Goal: Task Accomplishment & Management: Manage account settings

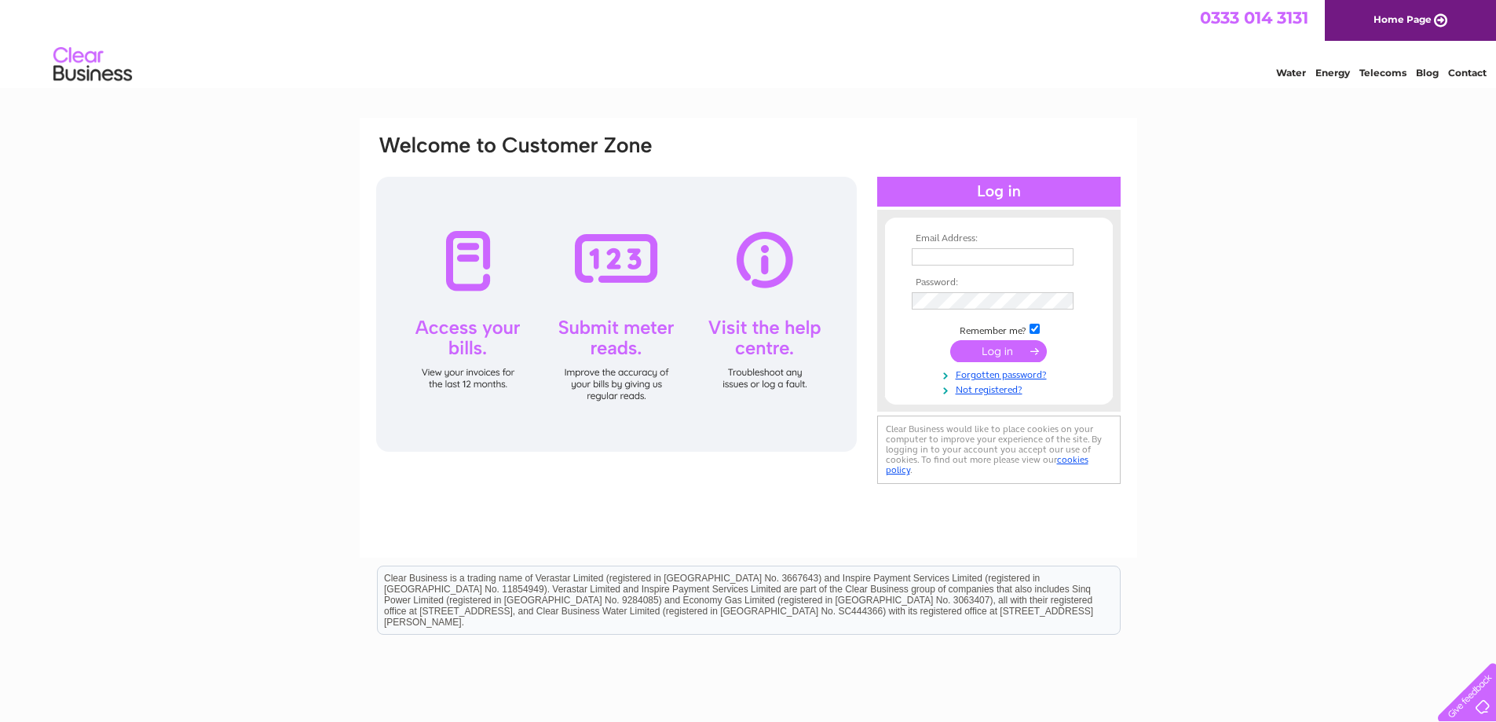
type input "[PERSON_NAME][EMAIL_ADDRESS][PERSON_NAME][DOMAIN_NAME]"
click at [987, 351] on input "submit" at bounding box center [998, 351] width 97 height 22
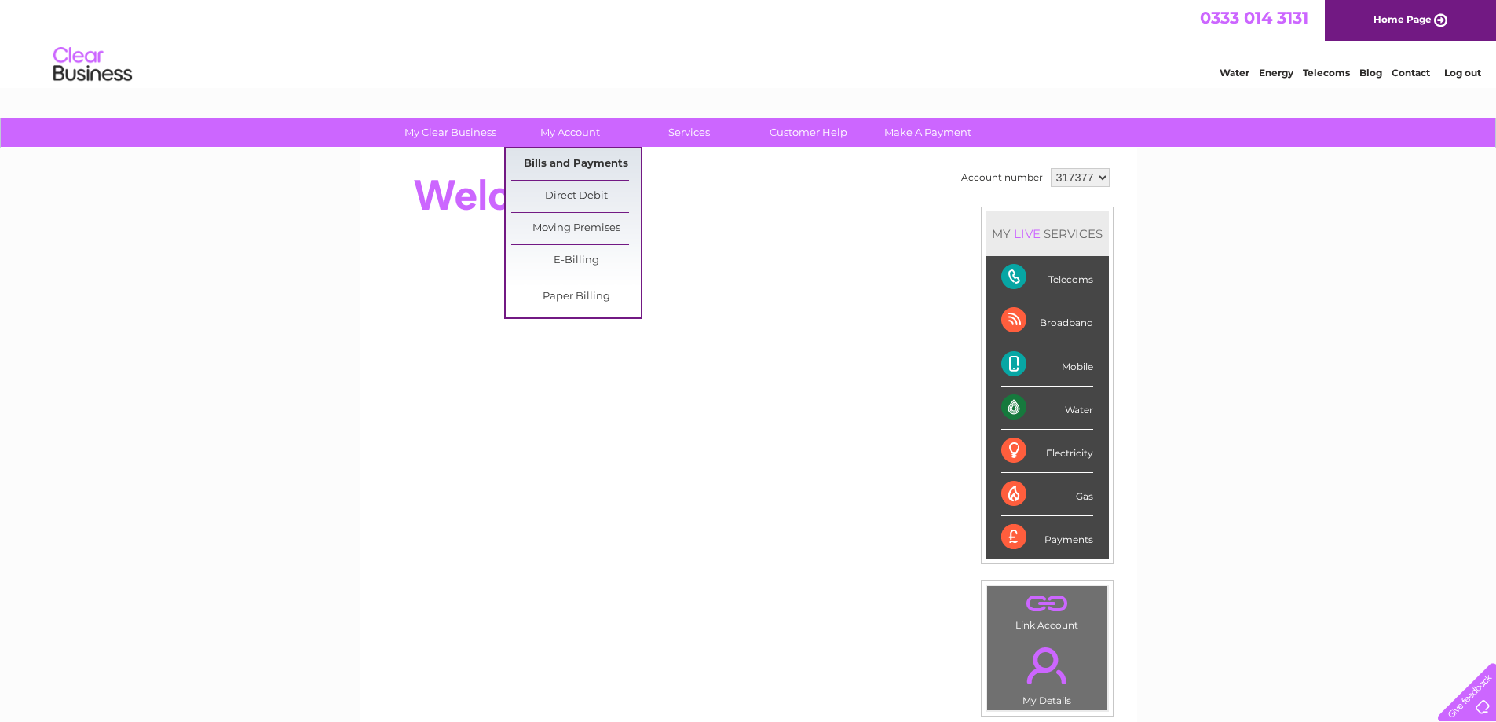
click at [568, 160] on link "Bills and Payments" at bounding box center [576, 163] width 130 height 31
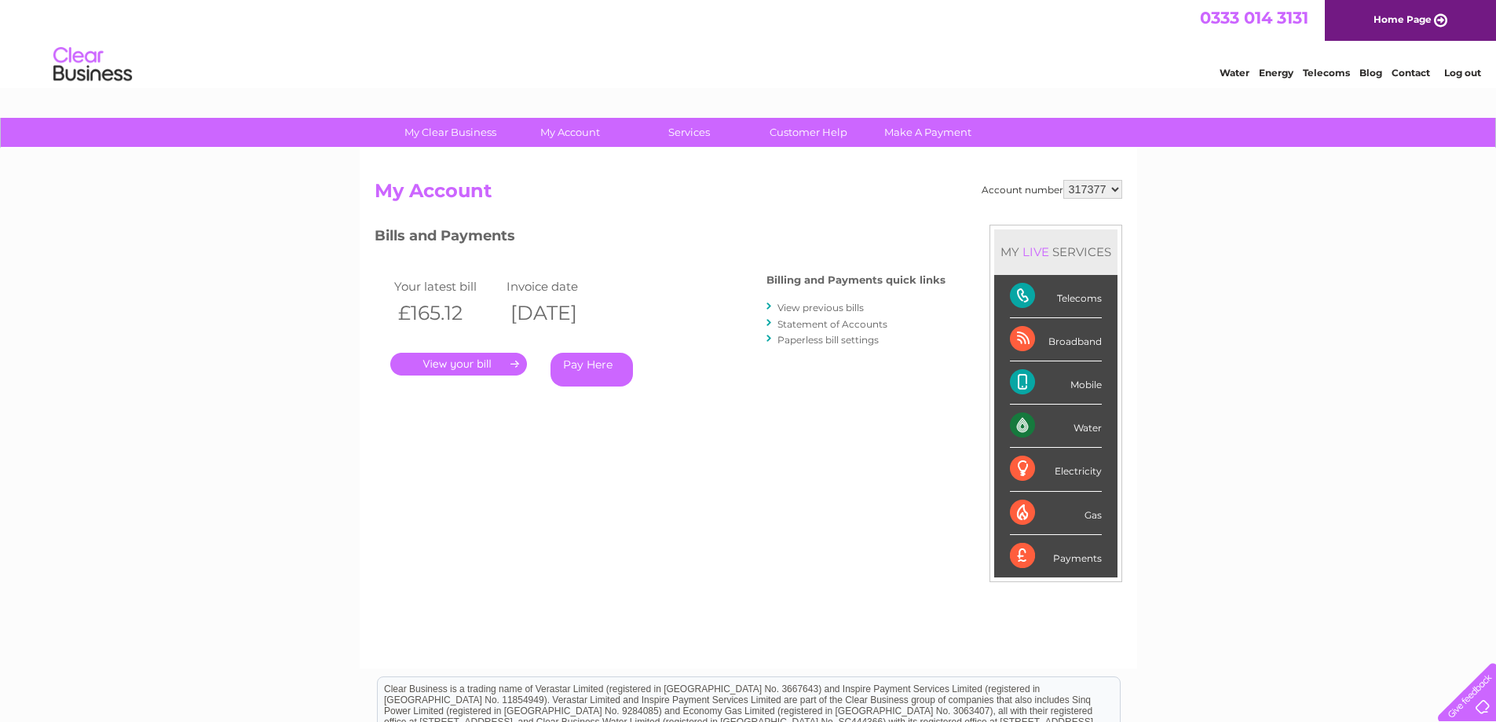
click at [472, 363] on link "." at bounding box center [458, 364] width 137 height 23
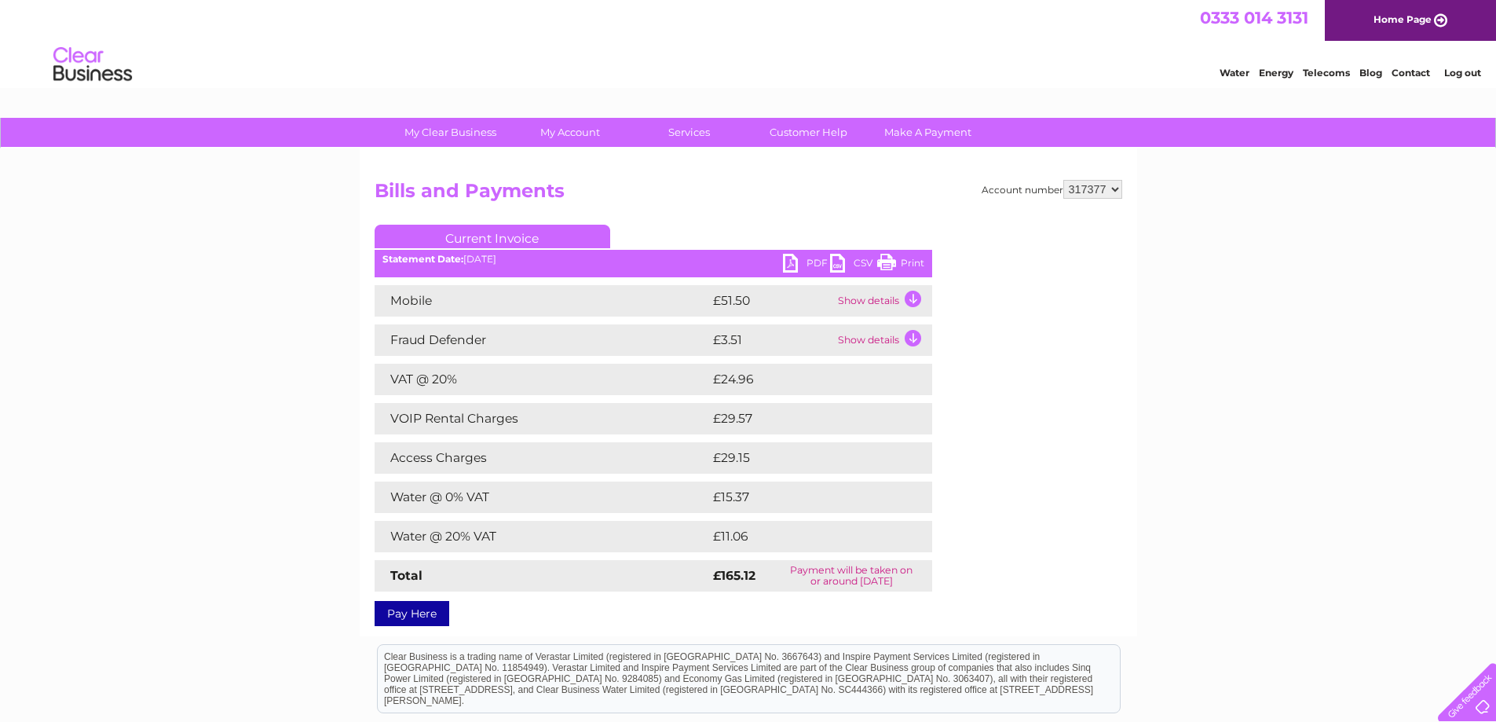
click at [811, 261] on link "PDF" at bounding box center [806, 265] width 47 height 23
click at [1456, 75] on link "Log out" at bounding box center [1462, 73] width 37 height 12
